Goal: Obtain resource: Obtain resource

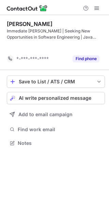
scroll to position [128, 109]
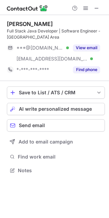
scroll to position [166, 109]
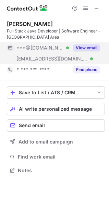
click at [90, 47] on button "View email" at bounding box center [86, 47] width 27 height 7
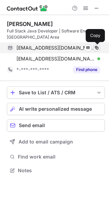
click at [98, 49] on span at bounding box center [96, 47] width 5 height 5
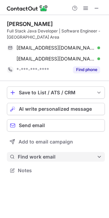
scroll to position [3, 3]
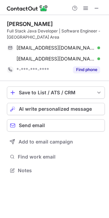
click at [96, 10] on span at bounding box center [96, 7] width 5 height 5
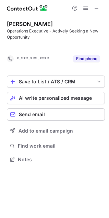
scroll to position [144, 109]
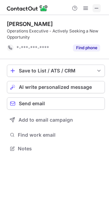
click at [96, 8] on span at bounding box center [96, 7] width 5 height 5
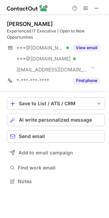
scroll to position [177, 109]
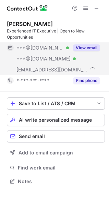
click at [86, 48] on button "View email" at bounding box center [86, 47] width 27 height 7
click at [78, 52] on div "***@[DOMAIN_NAME]" at bounding box center [53, 47] width 93 height 11
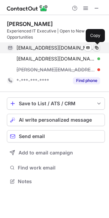
click at [98, 46] on span at bounding box center [96, 47] width 5 height 5
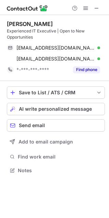
scroll to position [3, 3]
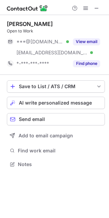
scroll to position [160, 109]
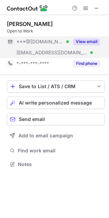
click at [80, 41] on button "View email" at bounding box center [86, 41] width 27 height 7
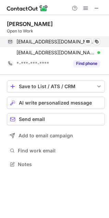
click at [94, 43] on span at bounding box center [96, 41] width 5 height 5
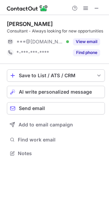
scroll to position [149, 109]
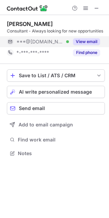
click at [85, 40] on button "View email" at bounding box center [86, 41] width 27 height 7
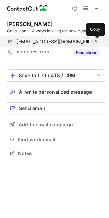
click at [96, 41] on span at bounding box center [96, 41] width 5 height 5
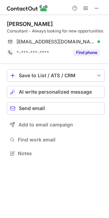
scroll to position [3, 3]
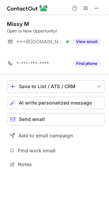
scroll to position [149, 109]
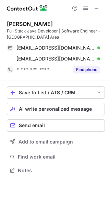
scroll to position [166, 109]
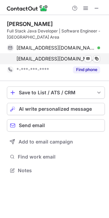
click at [95, 11] on span at bounding box center [96, 7] width 5 height 5
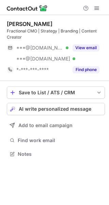
scroll to position [149, 109]
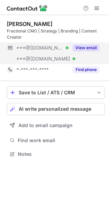
click at [81, 48] on button "View email" at bounding box center [86, 47] width 27 height 7
click at [83, 48] on button "View email" at bounding box center [86, 47] width 27 height 7
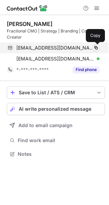
click at [96, 49] on span at bounding box center [96, 47] width 5 height 5
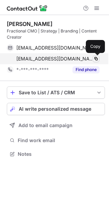
click at [98, 58] on span at bounding box center [96, 58] width 5 height 5
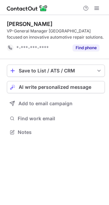
scroll to position [128, 109]
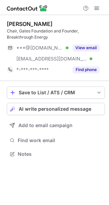
scroll to position [149, 109]
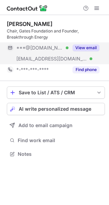
click at [91, 45] on button "View email" at bounding box center [86, 47] width 27 height 7
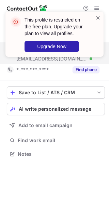
click at [98, 15] on span at bounding box center [98, 17] width 5 height 7
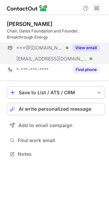
click at [96, 5] on span at bounding box center [96, 7] width 5 height 5
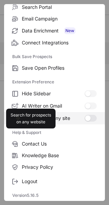
scroll to position [0, 0]
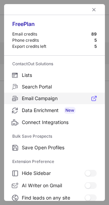
click at [40, 94] on label "Email Campaign" at bounding box center [54, 99] width 101 height 12
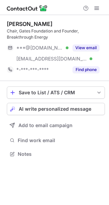
scroll to position [149, 109]
click at [99, 11] on span at bounding box center [96, 7] width 5 height 5
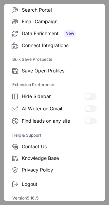
scroll to position [77, 0]
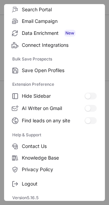
click at [47, 162] on label "Knowledge Base" at bounding box center [54, 158] width 101 height 12
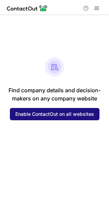
click at [30, 115] on span "Enable ContactOut on all websites" at bounding box center [54, 113] width 79 height 5
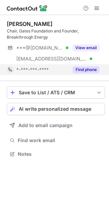
scroll to position [149, 109]
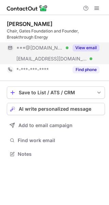
click at [88, 48] on button "View email" at bounding box center [86, 47] width 27 height 7
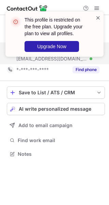
click at [97, 18] on span at bounding box center [98, 17] width 5 height 7
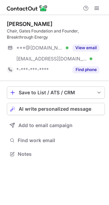
scroll to position [149, 109]
click at [97, 7] on span at bounding box center [96, 7] width 5 height 5
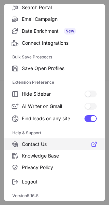
scroll to position [80, 0]
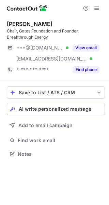
scroll to position [149, 109]
click at [95, 11] on span at bounding box center [96, 7] width 5 height 5
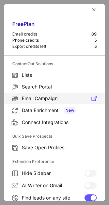
scroll to position [80, 0]
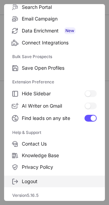
click at [55, 180] on span "Logout" at bounding box center [59, 181] width 75 height 6
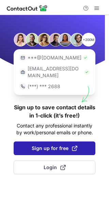
click at [37, 145] on span "Sign up for free" at bounding box center [55, 148] width 46 height 7
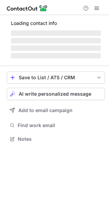
scroll to position [138, 109]
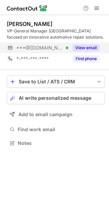
click at [81, 46] on button "View email" at bounding box center [86, 47] width 27 height 7
click at [91, 47] on button "View email" at bounding box center [86, 47] width 27 height 7
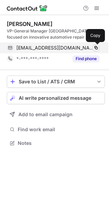
click at [98, 48] on span at bounding box center [96, 47] width 5 height 5
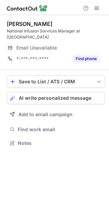
scroll to position [132, 109]
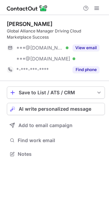
scroll to position [149, 109]
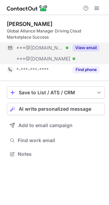
click at [88, 46] on button "View email" at bounding box center [86, 47] width 27 height 7
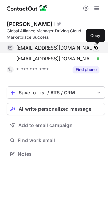
click at [96, 46] on span at bounding box center [96, 47] width 5 height 5
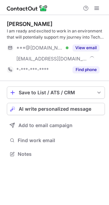
scroll to position [149, 109]
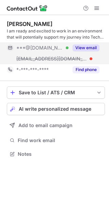
click at [84, 48] on button "View email" at bounding box center [86, 47] width 27 height 7
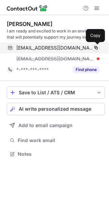
click at [96, 48] on span at bounding box center [96, 47] width 5 height 5
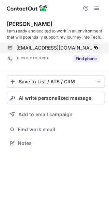
scroll to position [138, 109]
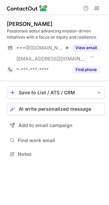
scroll to position [149, 109]
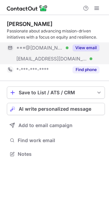
click at [88, 47] on button "View email" at bounding box center [86, 47] width 27 height 7
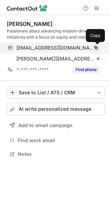
click at [96, 47] on span at bounding box center [96, 47] width 5 height 5
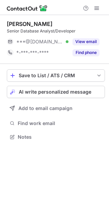
scroll to position [132, 109]
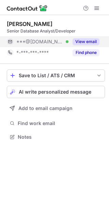
click at [86, 43] on button "View email" at bounding box center [86, 41] width 27 height 7
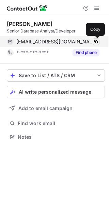
click at [97, 41] on span at bounding box center [96, 41] width 5 height 5
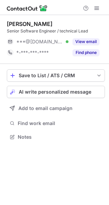
scroll to position [132, 109]
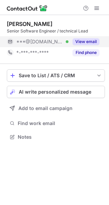
click at [90, 41] on button "View email" at bounding box center [86, 41] width 27 height 7
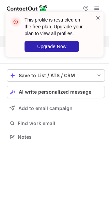
click at [98, 15] on span at bounding box center [98, 17] width 5 height 7
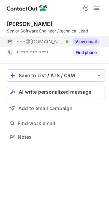
click at [94, 7] on span at bounding box center [96, 7] width 5 height 5
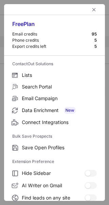
scroll to position [80, 0]
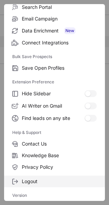
click at [32, 178] on label "Logout" at bounding box center [54, 182] width 101 height 12
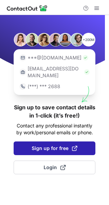
click at [50, 145] on span "Sign up for free" at bounding box center [55, 148] width 46 height 7
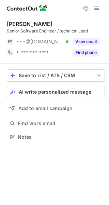
scroll to position [132, 109]
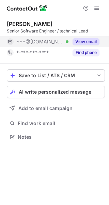
click at [79, 40] on button "View email" at bounding box center [86, 41] width 27 height 7
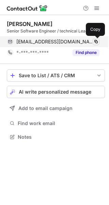
click at [97, 41] on span at bounding box center [96, 41] width 5 height 5
